Goal: Task Accomplishment & Management: Complete application form

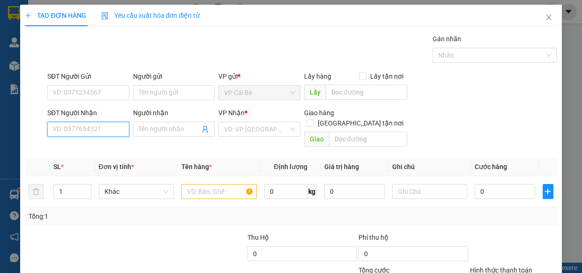
click at [98, 134] on input "SĐT Người Nhận" at bounding box center [88, 129] width 82 height 15
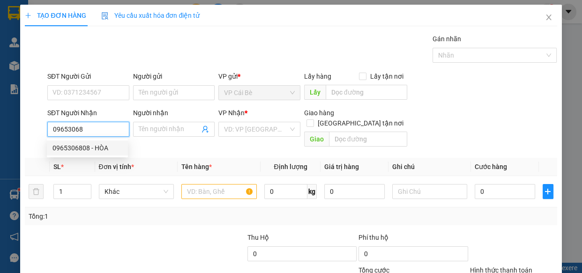
click at [101, 147] on div "0965306808 - HÒA" at bounding box center [87, 148] width 70 height 10
type input "0965306808"
type input "HÒA"
type input "20.000"
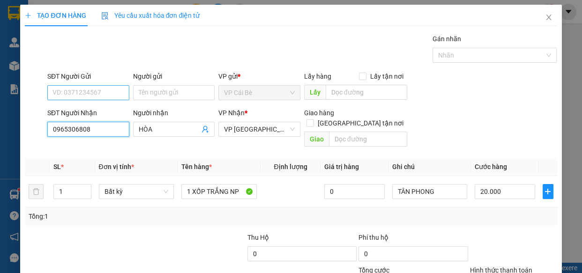
type input "0965306808"
click at [96, 94] on input "SĐT Người Gửi" at bounding box center [88, 92] width 82 height 15
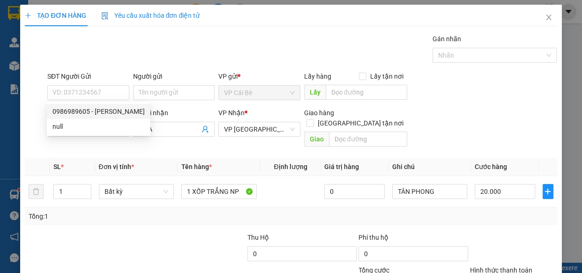
click at [107, 39] on div "Gói vận chuyển * Tiêu chuẩn Gán nhãn Nhãn" at bounding box center [301, 50] width 513 height 33
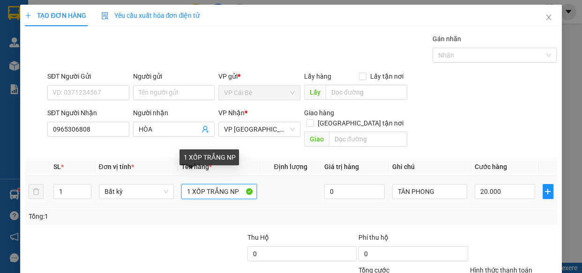
drag, startPoint x: 188, startPoint y: 179, endPoint x: 251, endPoint y: 184, distance: 62.9
click at [251, 184] on input "1 XỐP TRẮNG NP" at bounding box center [218, 191] width 75 height 15
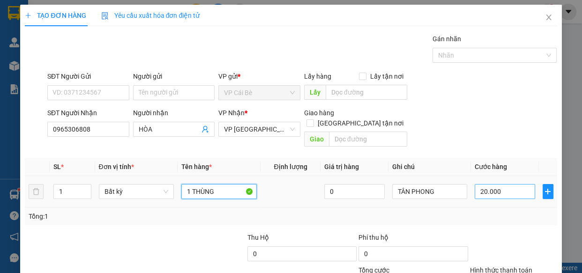
type input "1 THÙNG"
click at [496, 184] on input "20.000" at bounding box center [504, 191] width 60 height 15
type input "0"
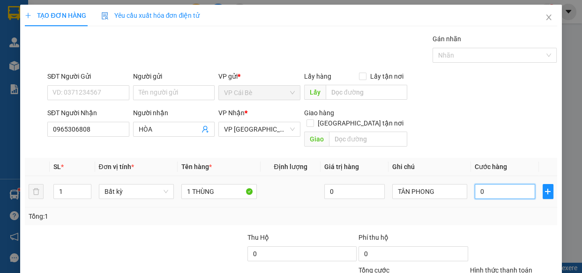
type input "2"
type input "02"
type input "20"
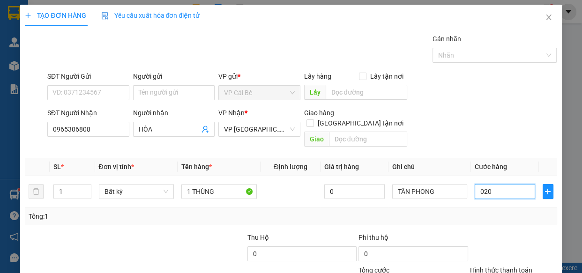
type input "020"
type input "20.000"
click at [518, 232] on div at bounding box center [513, 248] width 89 height 33
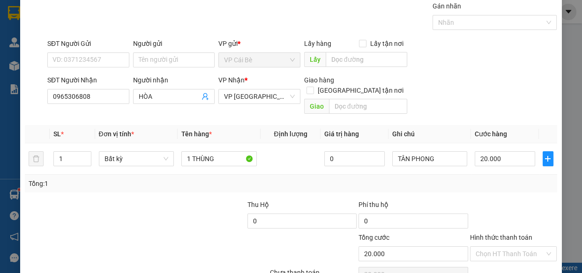
scroll to position [73, 0]
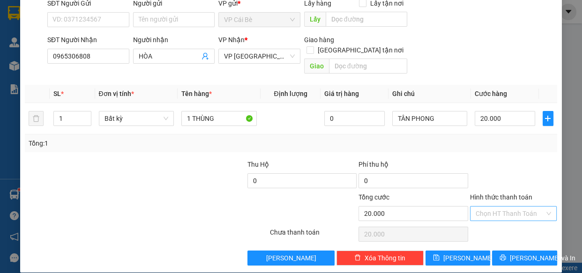
click at [513, 206] on input "Hình thức thanh toán" at bounding box center [509, 213] width 69 height 14
click at [507, 219] on div "Tại văn phòng" at bounding box center [507, 221] width 75 height 10
type input "0"
click at [520, 253] on span "Lưu và In" at bounding box center [542, 258] width 66 height 10
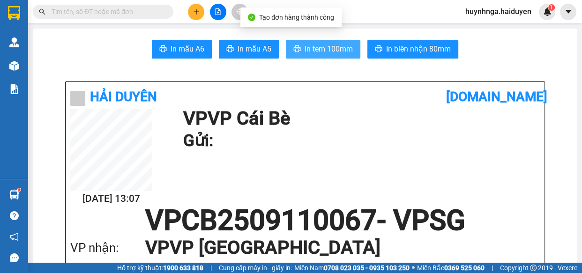
click at [336, 51] on span "In tem 100mm" at bounding box center [328, 49] width 48 height 12
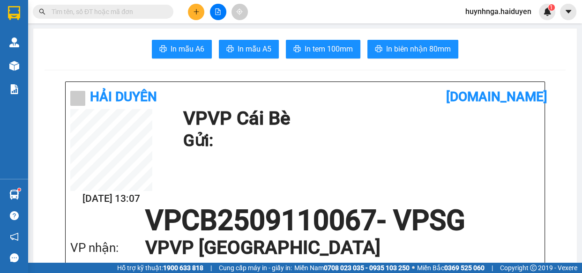
click at [138, 11] on input "text" at bounding box center [107, 12] width 111 height 10
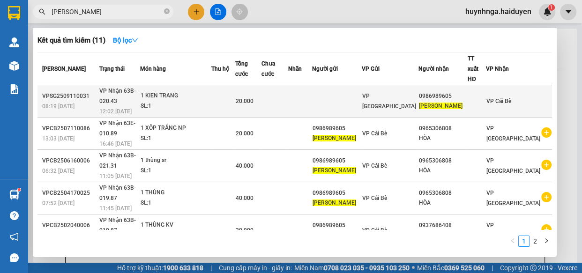
type input "NGUYỄN VĂN CHIẾM"
click at [312, 95] on td at bounding box center [300, 101] width 24 height 32
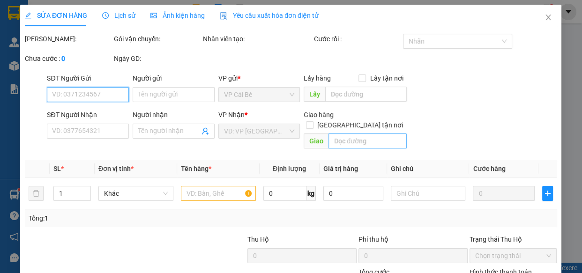
type input "0986989605"
type input "NGUYỄN VĂN CHIẾM"
type input "20.000"
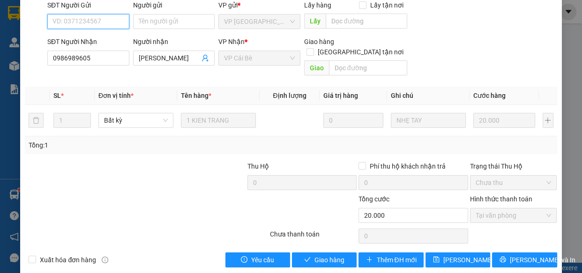
scroll to position [85, 0]
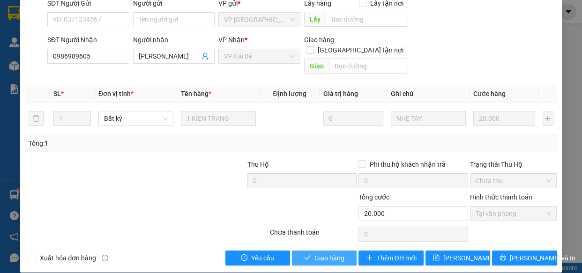
click at [324, 253] on span "Giao hàng" at bounding box center [329, 258] width 30 height 10
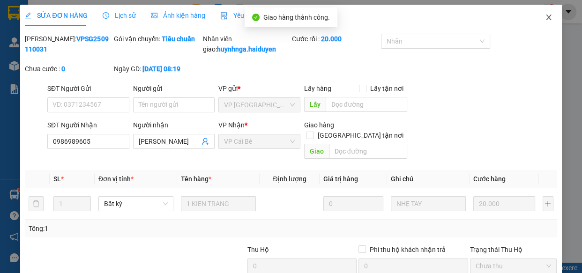
scroll to position [0, 0]
click at [545, 19] on icon "close" at bounding box center [548, 17] width 7 height 7
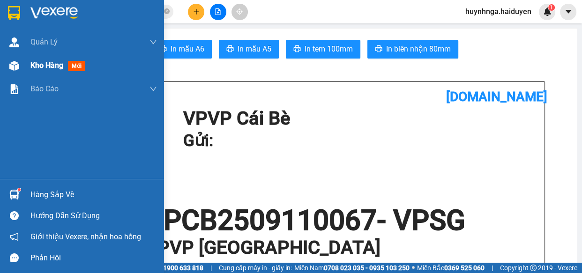
click at [52, 66] on span "Kho hàng" at bounding box center [46, 65] width 33 height 9
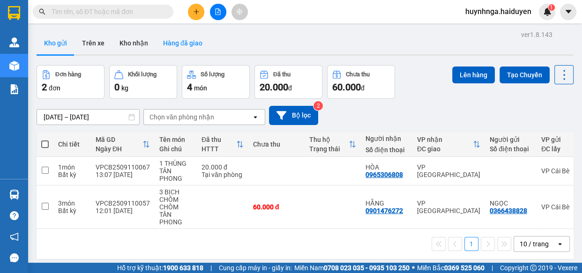
click at [178, 39] on button "Hàng đã giao" at bounding box center [182, 43] width 54 height 22
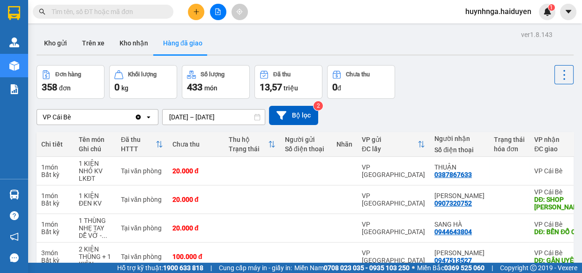
drag, startPoint x: 60, startPoint y: 37, endPoint x: 75, endPoint y: 61, distance: 28.4
click at [57, 37] on button "Kho gửi" at bounding box center [56, 43] width 38 height 22
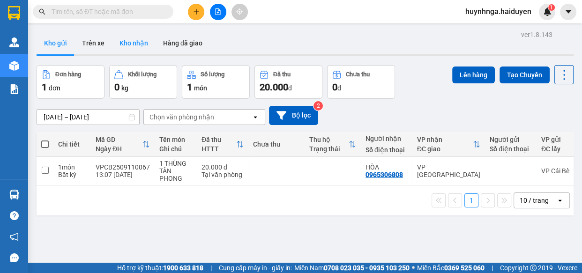
drag, startPoint x: 103, startPoint y: 43, endPoint x: 120, endPoint y: 50, distance: 18.7
click at [103, 43] on button "Trên xe" at bounding box center [92, 43] width 37 height 22
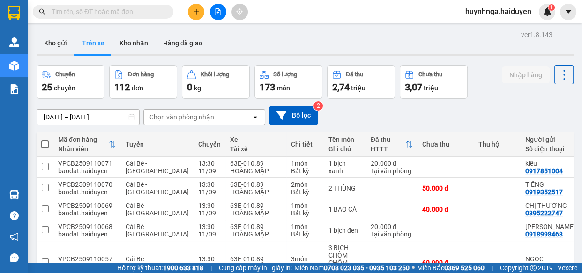
click at [143, 12] on input "text" at bounding box center [107, 12] width 111 height 10
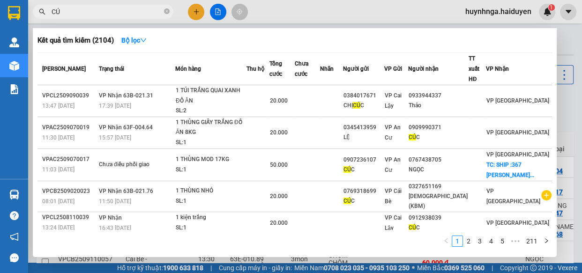
type input "C"
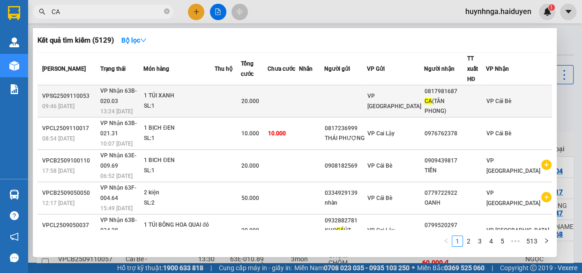
type input "CA"
click at [360, 95] on td at bounding box center [345, 101] width 43 height 32
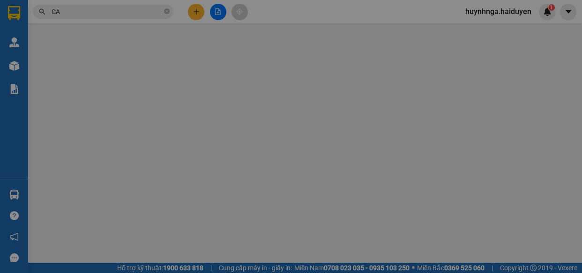
type input "0817981687"
type input "CA ([GEOGRAPHIC_DATA])"
type input "20.000"
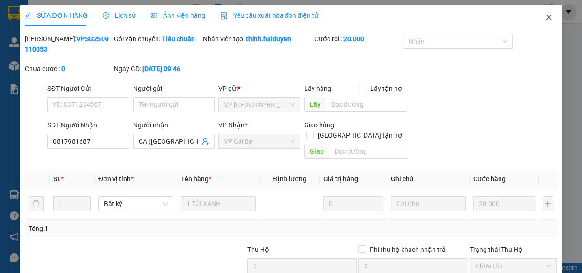
click at [545, 17] on icon "close" at bounding box center [548, 17] width 7 height 7
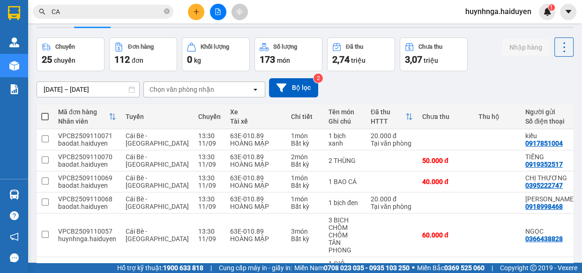
scroll to position [42, 0]
